Goal: Task Accomplishment & Management: Use online tool/utility

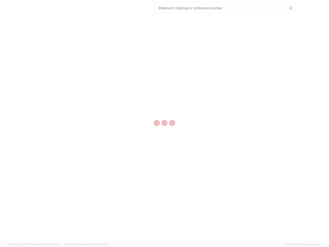
select select "US"
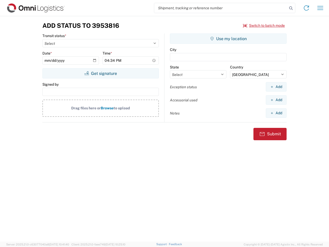
click at [221, 8] on input "search" at bounding box center [220, 8] width 133 height 10
click at [291, 8] on icon at bounding box center [291, 8] width 7 height 7
click at [307, 8] on icon at bounding box center [306, 8] width 8 height 8
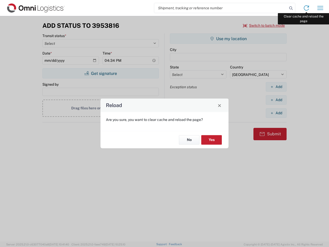
click at [320, 8] on div "Reload Are you sure, you want to clear cache and reload the page? No Yes" at bounding box center [164, 123] width 329 height 247
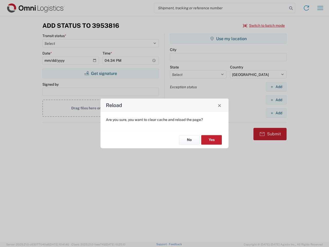
click at [264, 25] on div "Reload Are you sure, you want to clear cache and reload the page? No Yes" at bounding box center [164, 123] width 329 height 247
click at [101, 73] on div "Reload Are you sure, you want to clear cache and reload the page? No Yes" at bounding box center [164, 123] width 329 height 247
click at [228, 39] on div "Reload Are you sure, you want to clear cache and reload the page? No Yes" at bounding box center [164, 123] width 329 height 247
click at [276, 87] on div "Reload Are you sure, you want to clear cache and reload the page? No Yes" at bounding box center [164, 123] width 329 height 247
click at [276, 100] on div "Reload Are you sure, you want to clear cache and reload the page? No Yes" at bounding box center [164, 123] width 329 height 247
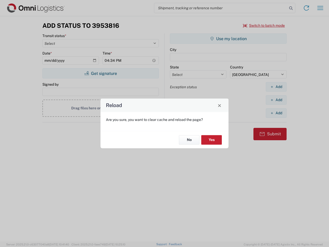
click at [276, 113] on div "Reload Are you sure, you want to clear cache and reload the page? No Yes" at bounding box center [164, 123] width 329 height 247
